Goal: Transaction & Acquisition: Purchase product/service

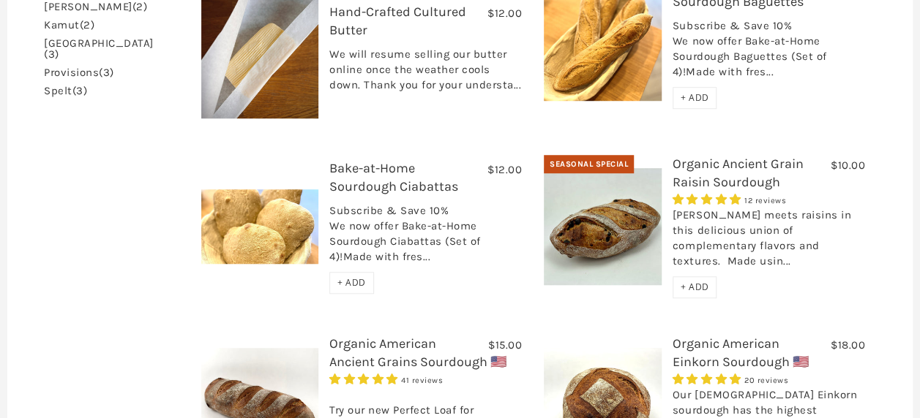
scroll to position [732, 0]
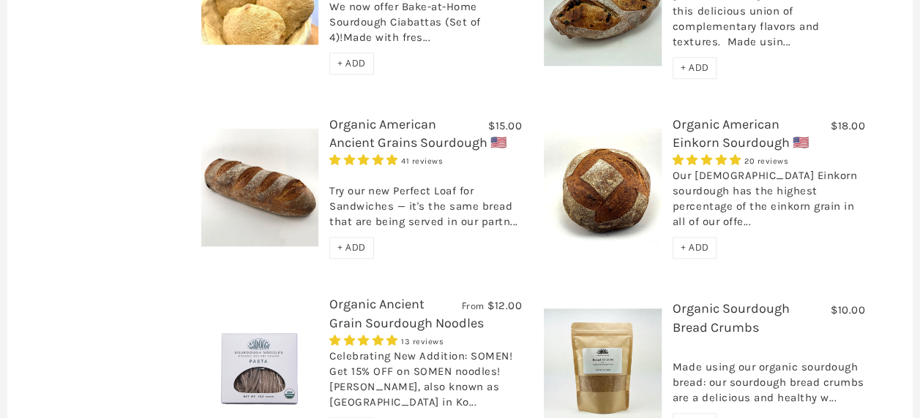
click at [274, 159] on img at bounding box center [260, 188] width 118 height 118
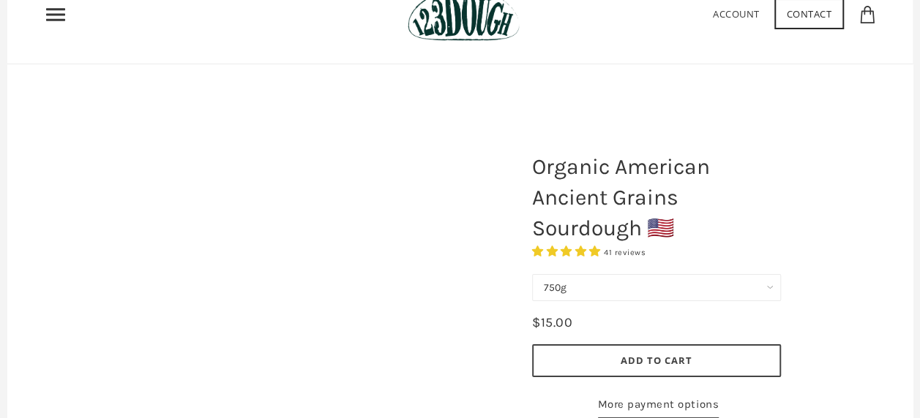
scroll to position [219, 0]
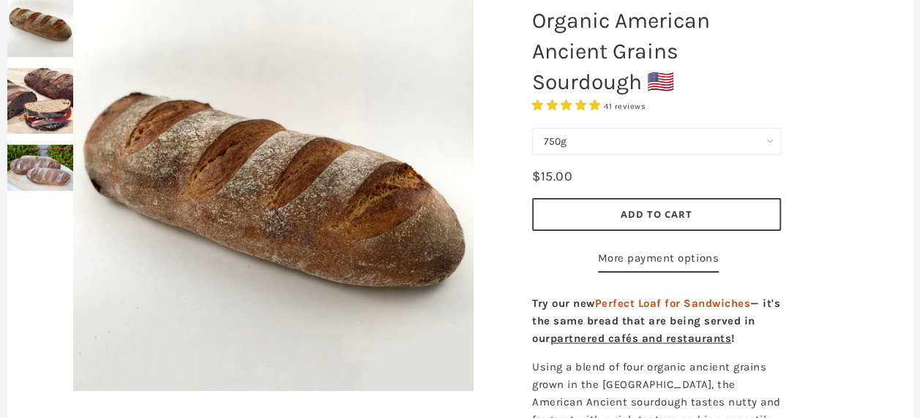
click at [642, 209] on span "Add to Cart" at bounding box center [656, 214] width 72 height 13
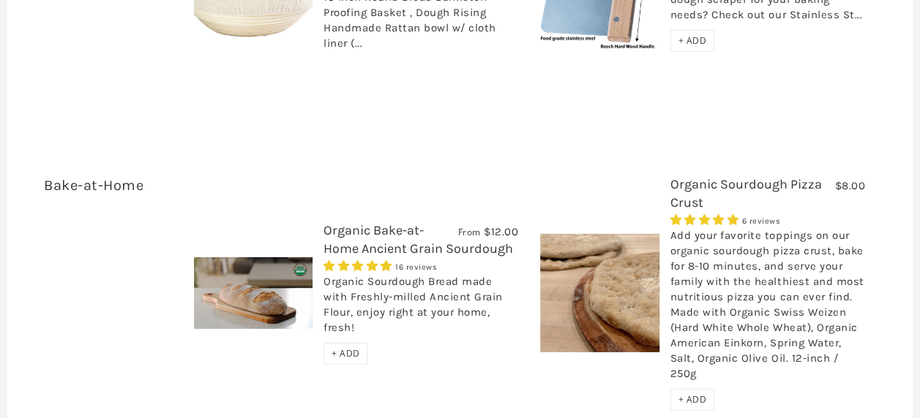
scroll to position [2341, 0]
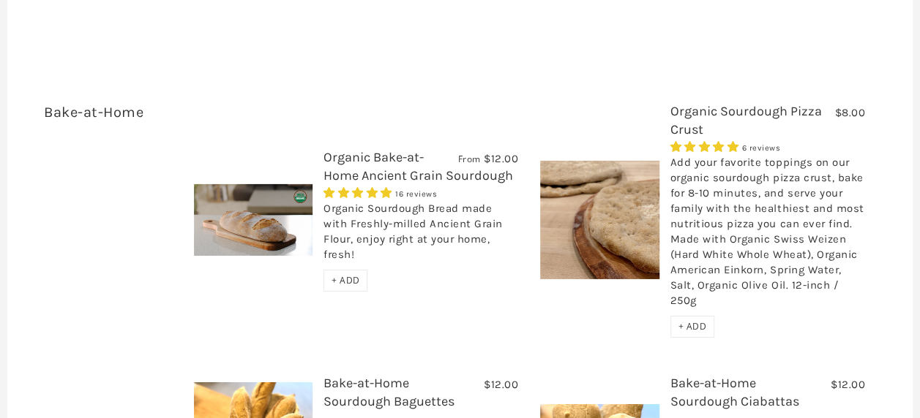
click at [695, 320] on span "+ ADD" at bounding box center [692, 326] width 29 height 12
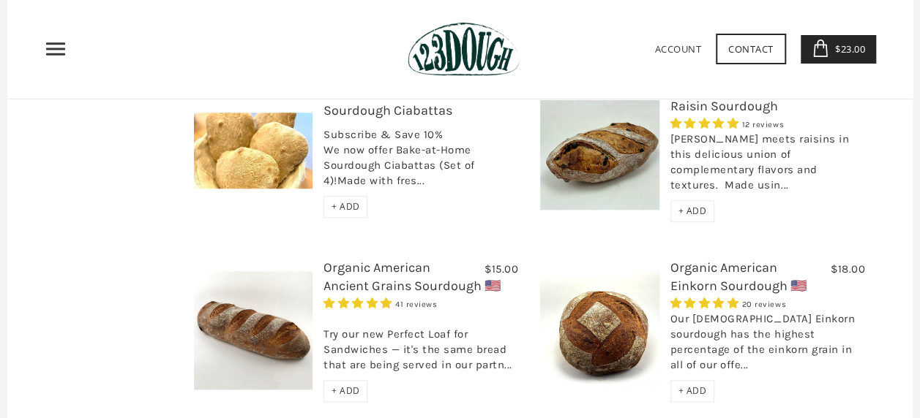
scroll to position [636, 0]
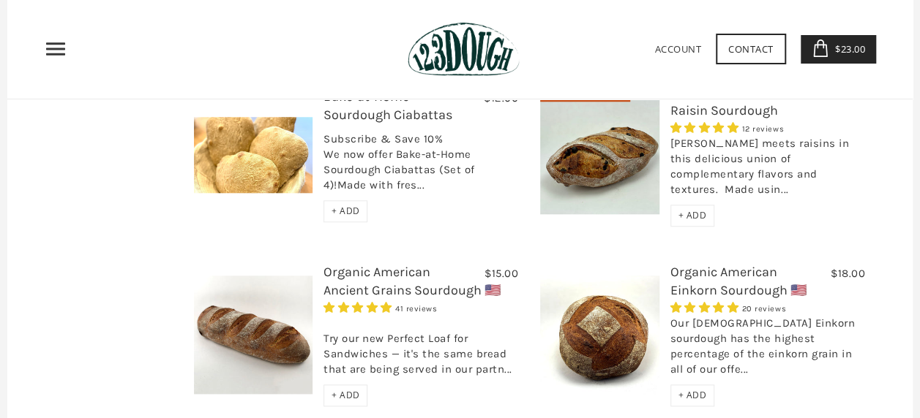
click at [686, 389] on span "+ ADD" at bounding box center [692, 395] width 29 height 12
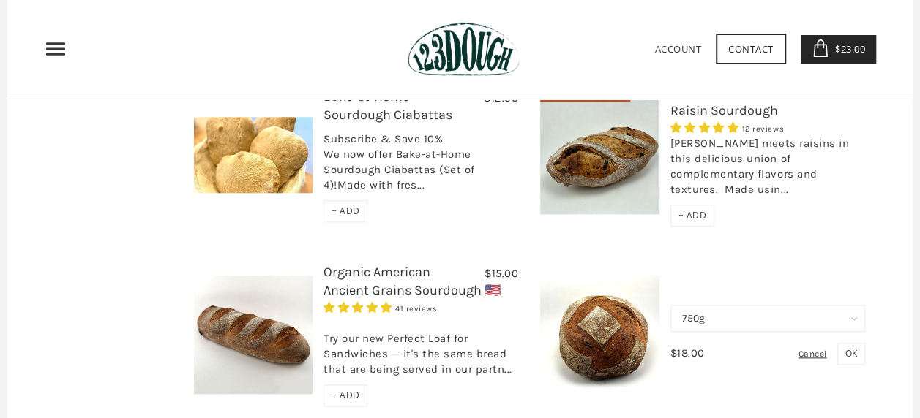
click at [852, 348] on span "OK" at bounding box center [851, 354] width 12 height 12
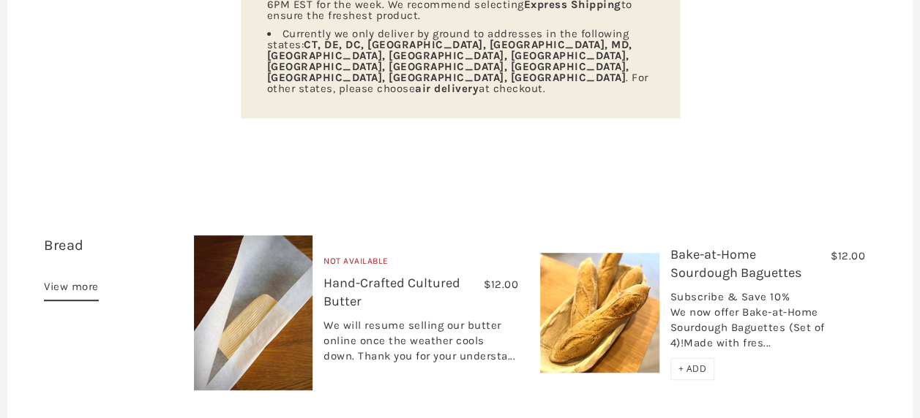
scroll to position [0, 0]
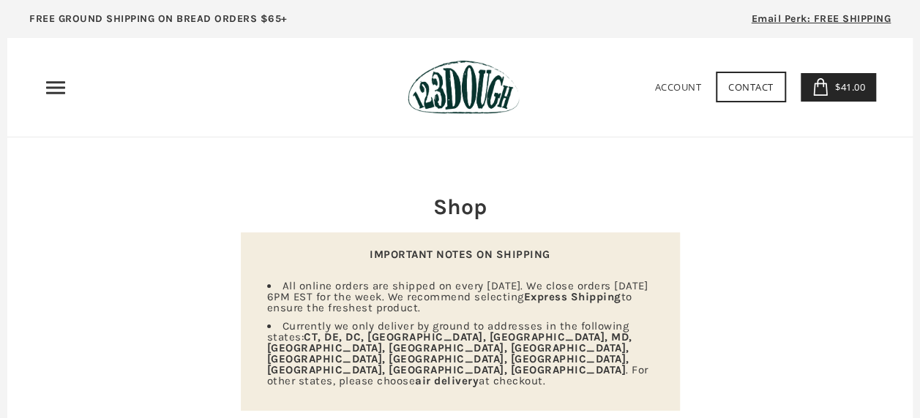
click at [837, 86] on span "$41.00" at bounding box center [848, 86] width 34 height 13
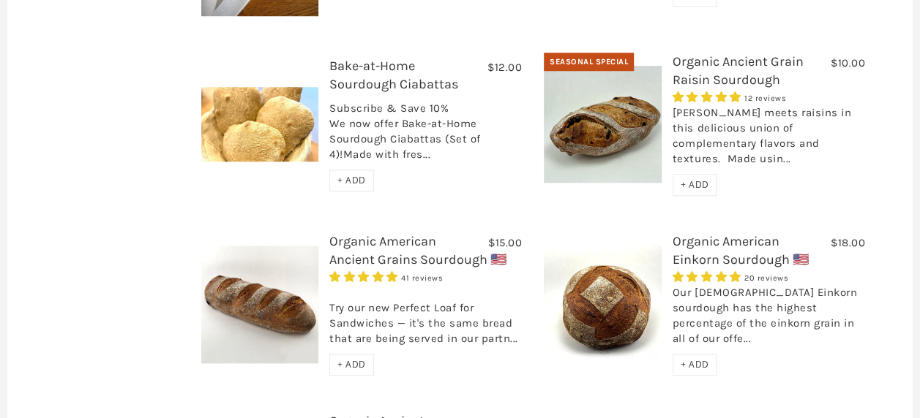
scroll to position [622, 0]
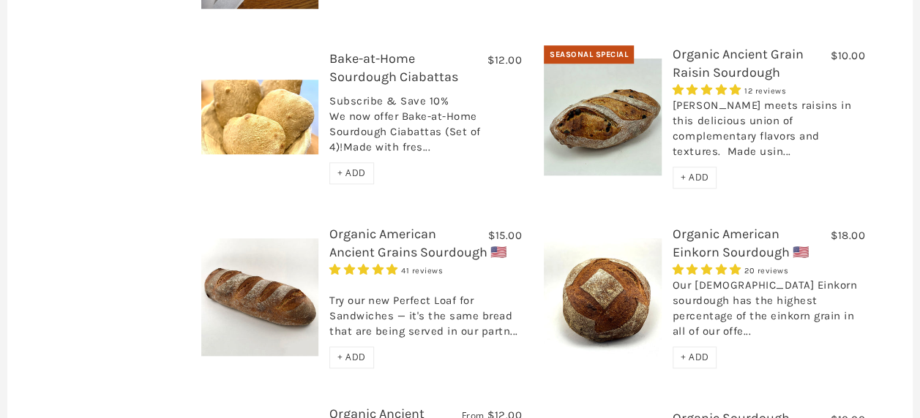
click at [694, 351] on span "+ ADD" at bounding box center [694, 357] width 29 height 12
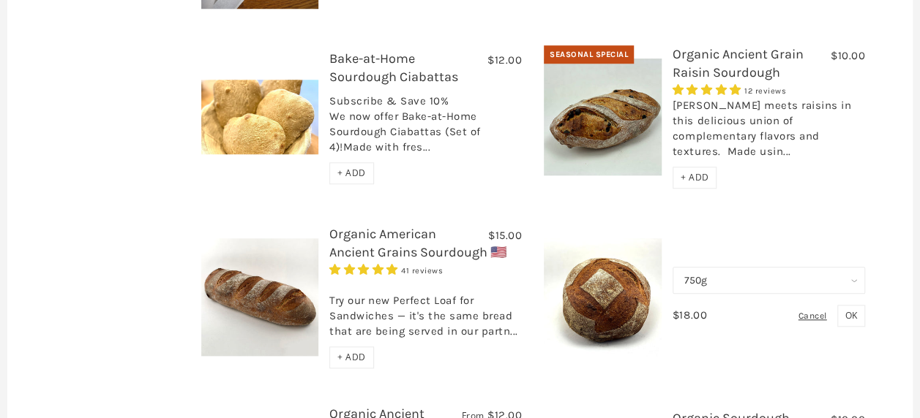
click at [846, 309] on span "OK" at bounding box center [851, 315] width 12 height 12
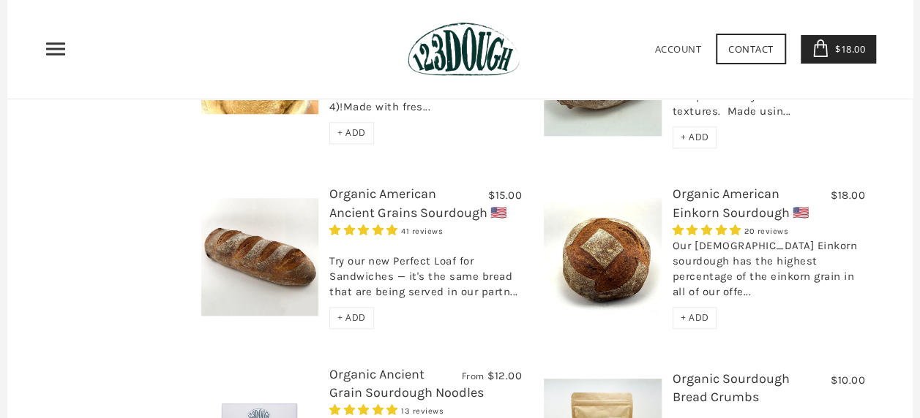
scroll to position [664, 0]
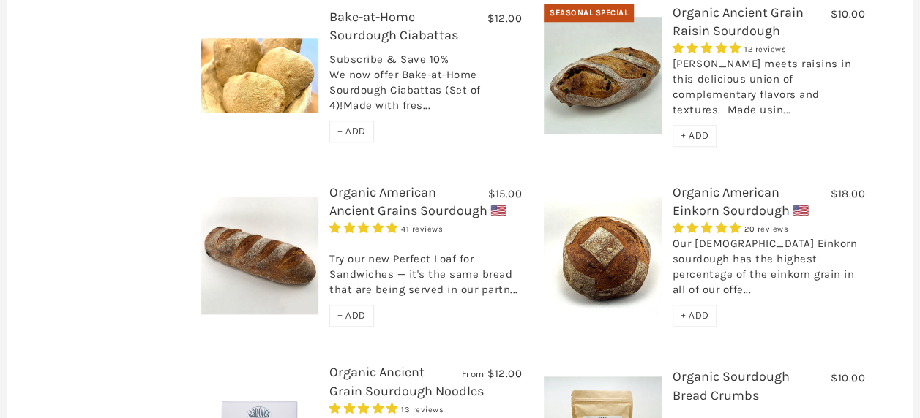
click at [254, 219] on img at bounding box center [260, 256] width 118 height 118
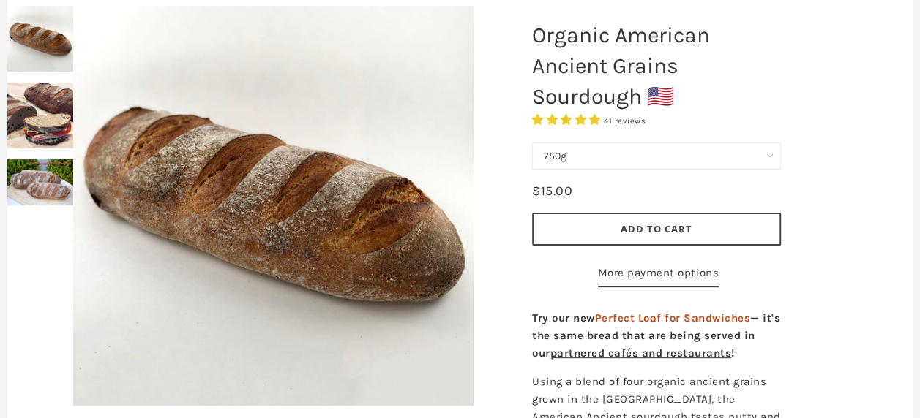
scroll to position [284, 0]
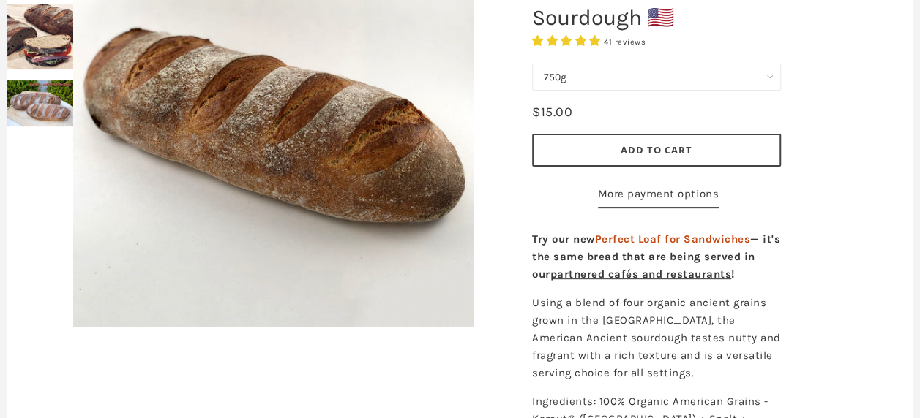
click at [663, 150] on span "Add to Cart" at bounding box center [656, 149] width 72 height 13
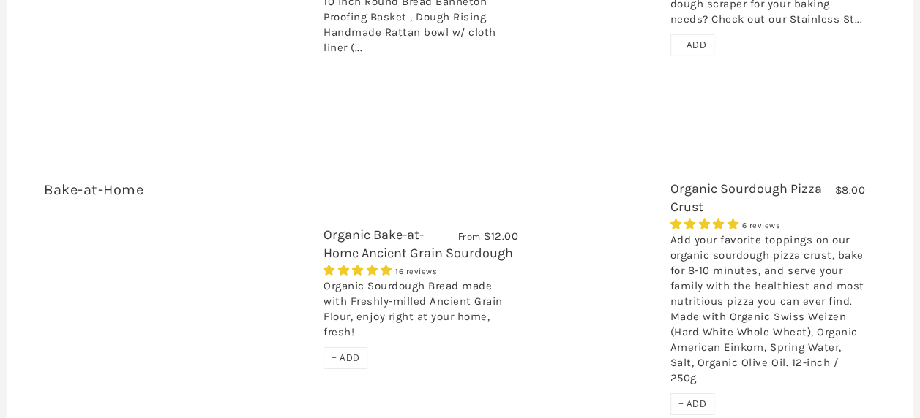
scroll to position [2340, 0]
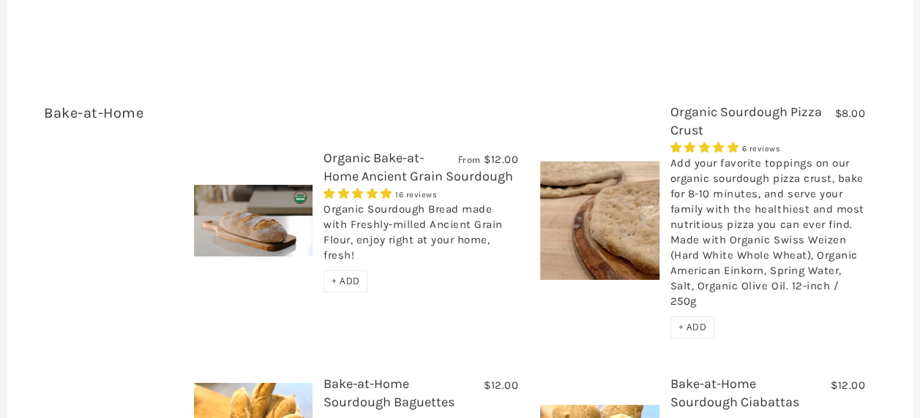
click at [693, 321] on span "+ ADD" at bounding box center [692, 327] width 29 height 12
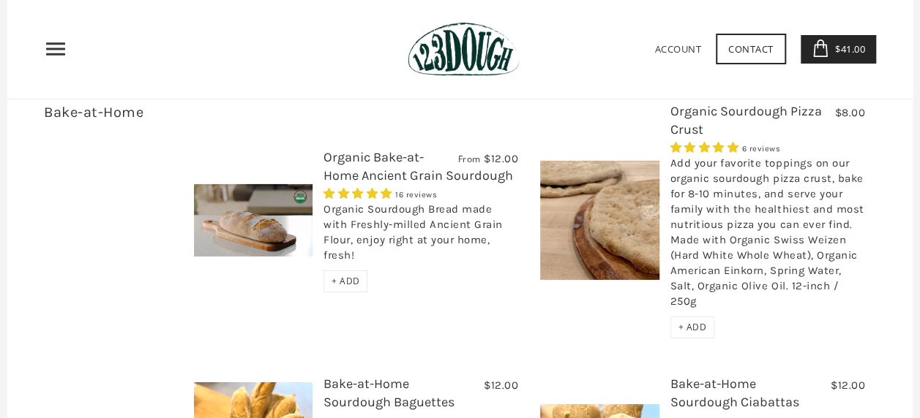
click at [841, 48] on span "$41.00" at bounding box center [848, 48] width 34 height 13
